Goal: Find specific page/section: Find specific page/section

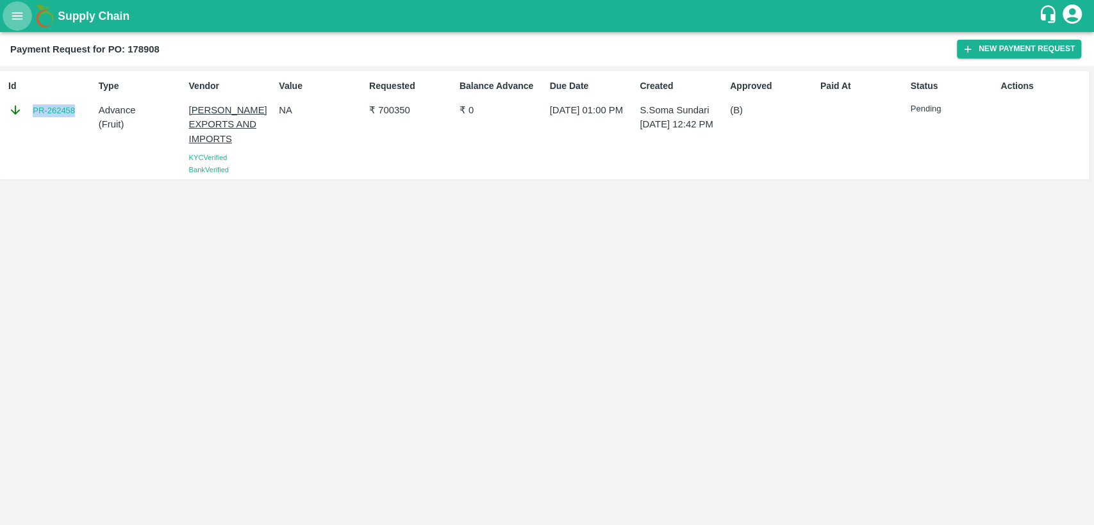
click at [19, 22] on icon "open drawer" at bounding box center [17, 16] width 14 height 14
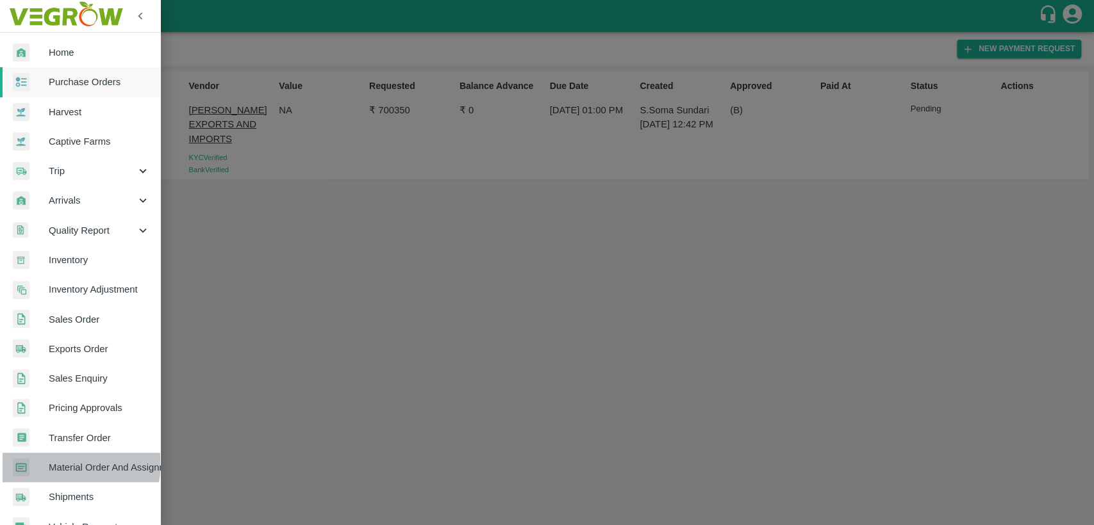
click at [80, 465] on span "Material Order And Assignment" at bounding box center [99, 468] width 101 height 14
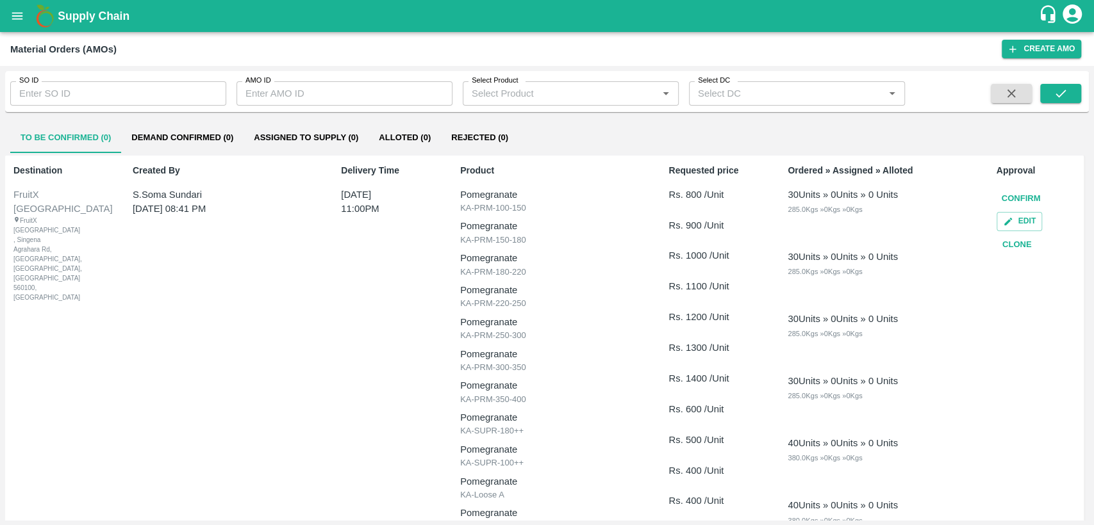
click at [129, 93] on input "SO ID" at bounding box center [118, 93] width 216 height 24
click at [129, 93] on input "606019" at bounding box center [118, 93] width 216 height 24
type input "606119"
click at [1051, 97] on button "submit" at bounding box center [1060, 93] width 41 height 19
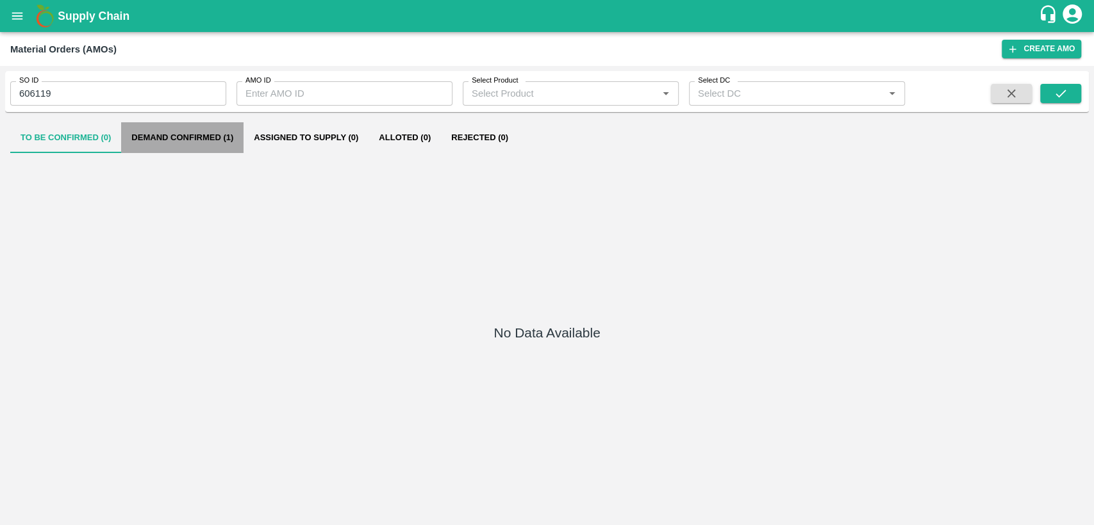
click at [200, 138] on button "Demand Confirmed (1)" at bounding box center [182, 137] width 122 height 31
